Goal: Task Accomplishment & Management: Use online tool/utility

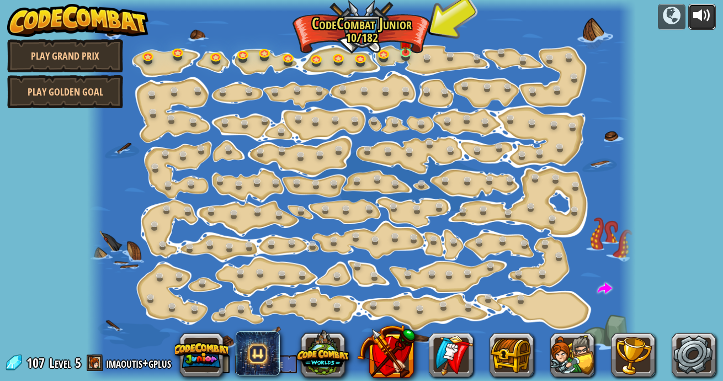
click at [701, 16] on div at bounding box center [702, 16] width 18 height 18
click at [411, 55] on link at bounding box center [407, 52] width 22 height 22
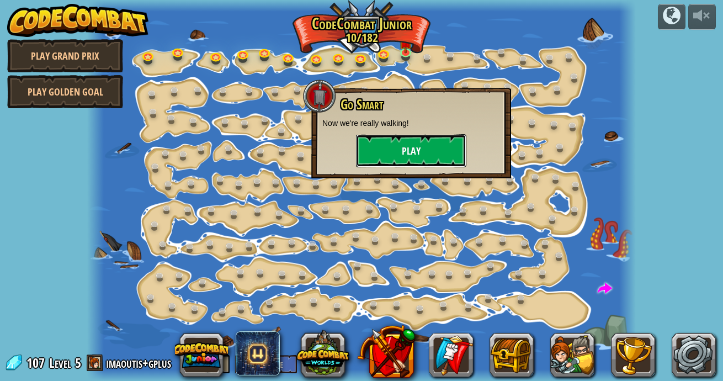
click at [410, 154] on button "Play" at bounding box center [411, 150] width 110 height 33
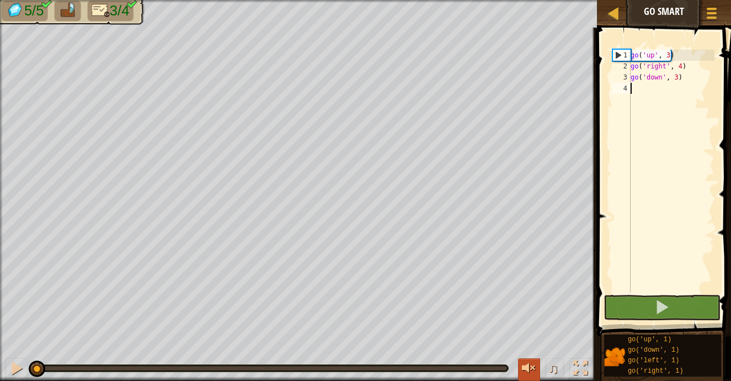
click at [528, 363] on div at bounding box center [529, 368] width 14 height 14
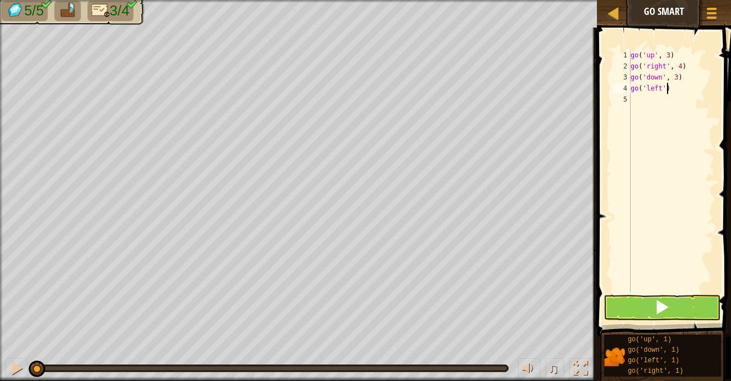
scroll to position [5, 3]
type textarea "go('left')"
click at [672, 303] on button at bounding box center [662, 307] width 117 height 25
click at [644, 316] on button at bounding box center [662, 307] width 117 height 25
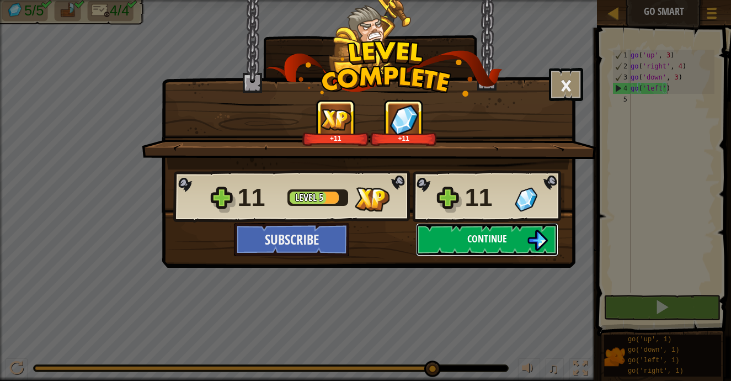
click at [473, 232] on span "Continue" at bounding box center [488, 239] width 40 height 14
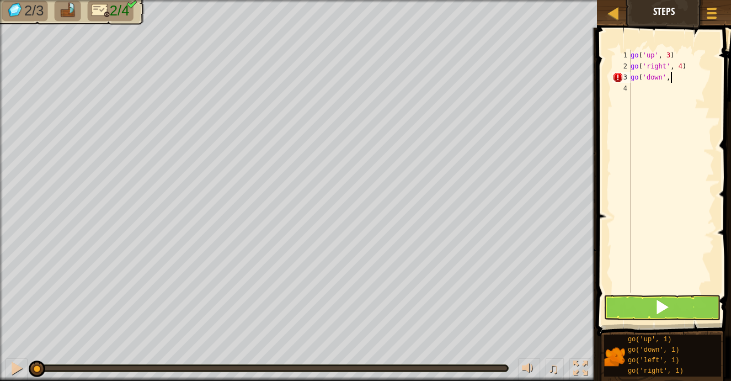
scroll to position [5, 3]
type textarea "go('down', 3)"
type textarea "go('left', 2)"
click at [658, 295] on button at bounding box center [662, 307] width 117 height 25
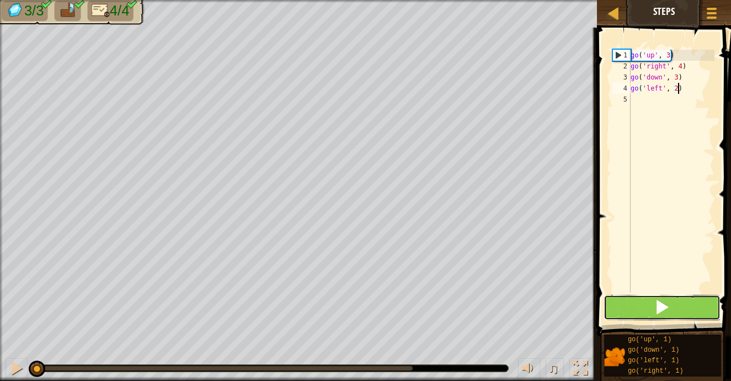
click at [629, 301] on button at bounding box center [662, 307] width 117 height 25
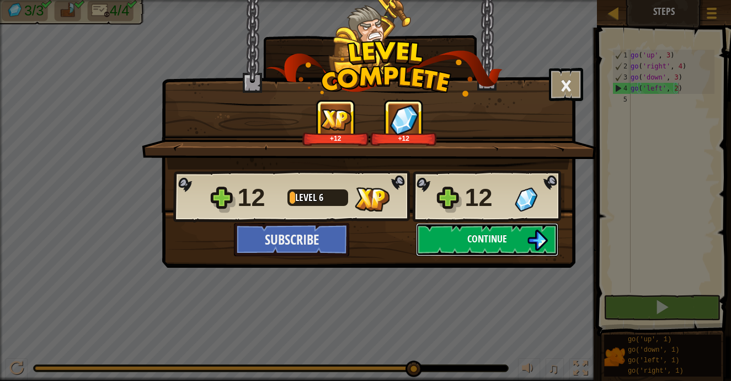
click at [494, 245] on span "Continue" at bounding box center [488, 239] width 40 height 14
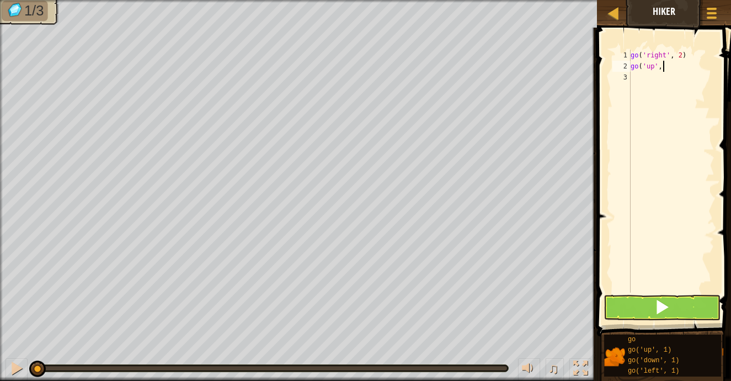
scroll to position [5, 3]
type textarea "go('up', 3)"
type textarea "go('right', 2)"
click at [643, 306] on button at bounding box center [662, 307] width 117 height 25
